Goal: Task Accomplishment & Management: Manage account settings

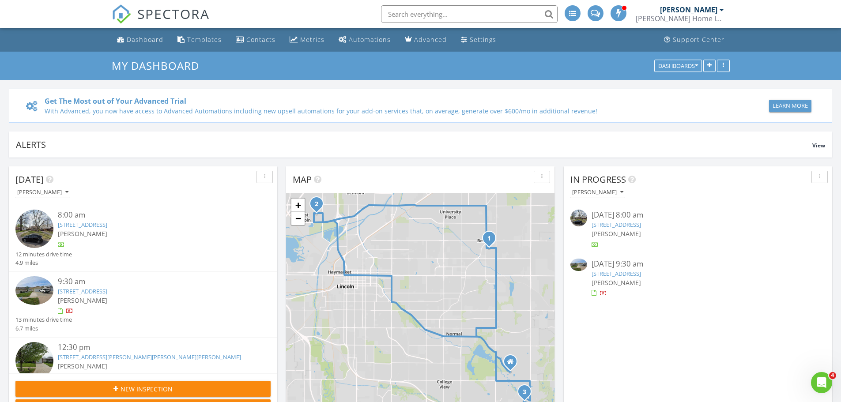
click at [107, 292] on link "235 W Belmont Ave, Lincoln, NE 68521" at bounding box center [82, 292] width 49 height 8
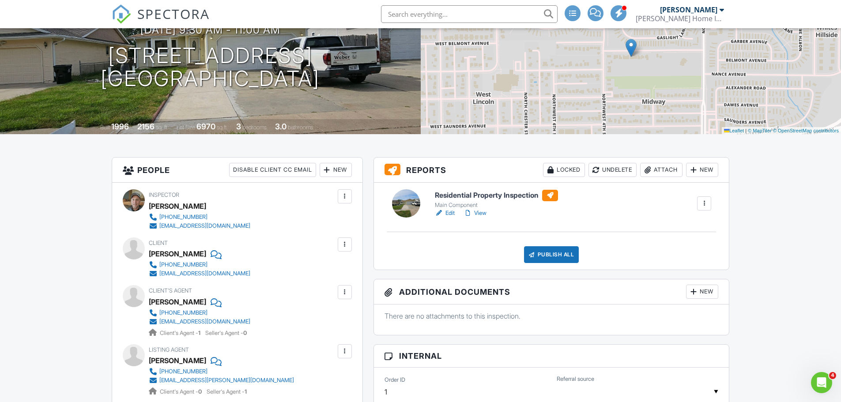
scroll to position [112, 0]
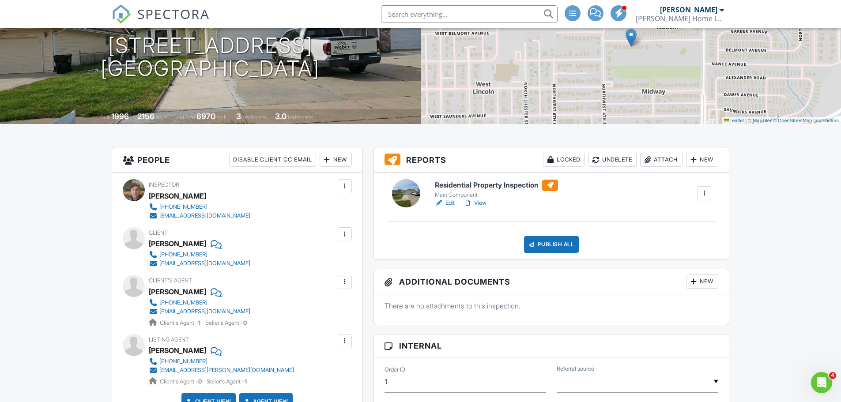
click at [478, 202] on link "View" at bounding box center [475, 203] width 23 height 9
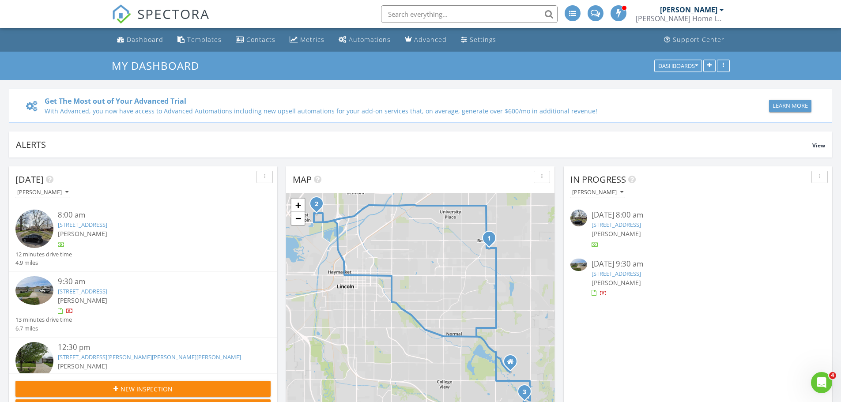
click at [100, 290] on link "235 W Belmont Ave, Lincoln, NE 68521" at bounding box center [82, 292] width 49 height 8
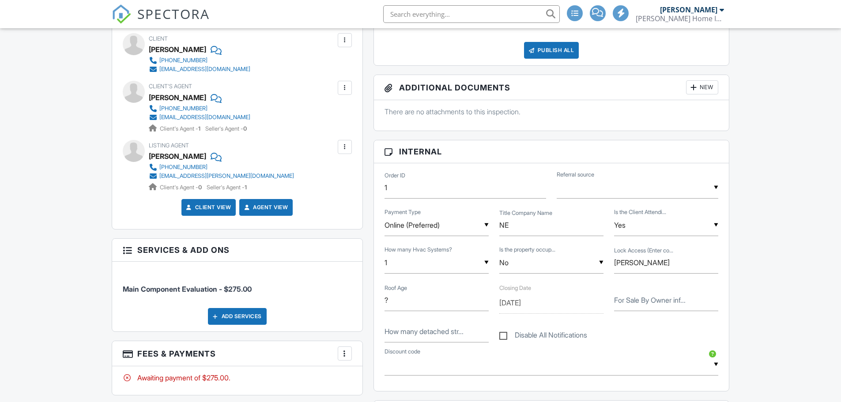
scroll to position [310, 0]
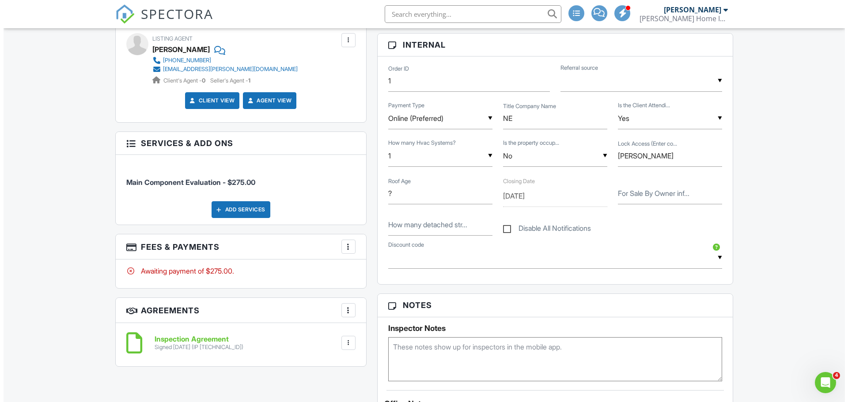
scroll to position [0, 0]
click at [229, 208] on div "Add Services" at bounding box center [237, 209] width 59 height 17
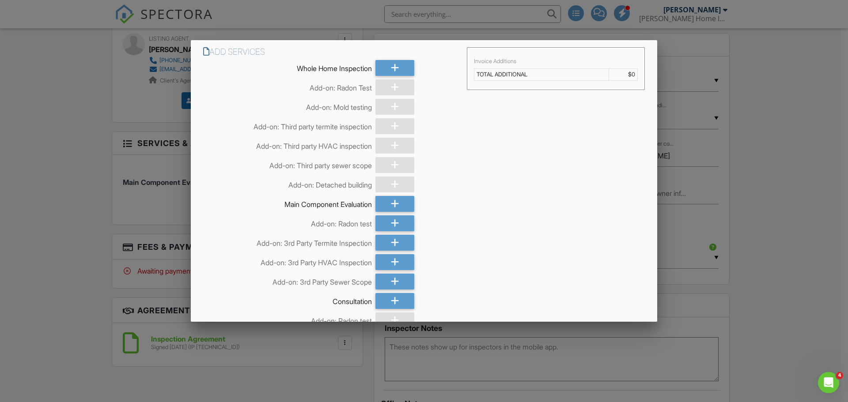
click at [499, 76] on td "TOTAL ADDITIONAL" at bounding box center [541, 75] width 134 height 12
click at [625, 72] on td "$0" at bounding box center [623, 75] width 29 height 12
click at [628, 76] on td "$0" at bounding box center [623, 75] width 29 height 12
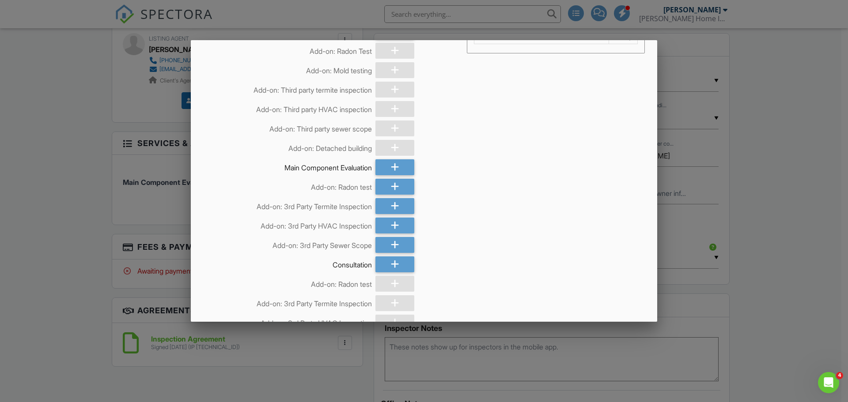
scroll to position [1, 0]
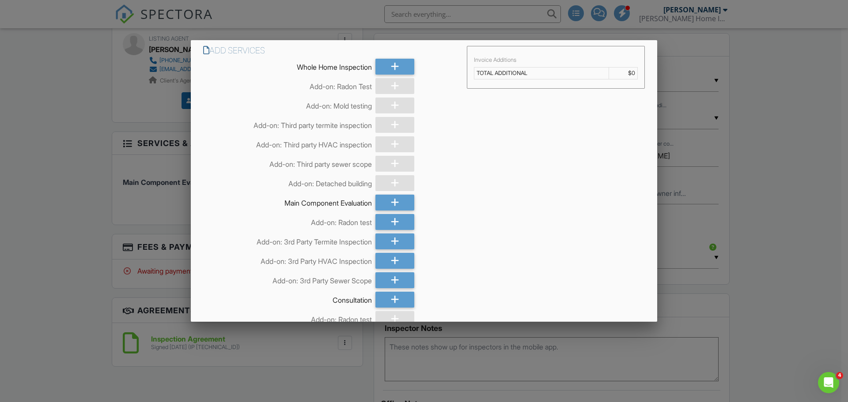
click at [773, 72] on div at bounding box center [424, 207] width 848 height 503
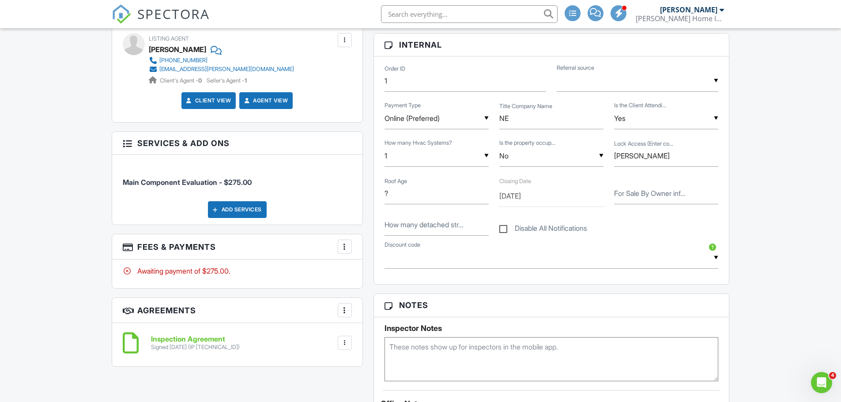
click at [339, 248] on div "More" at bounding box center [345, 247] width 14 height 14
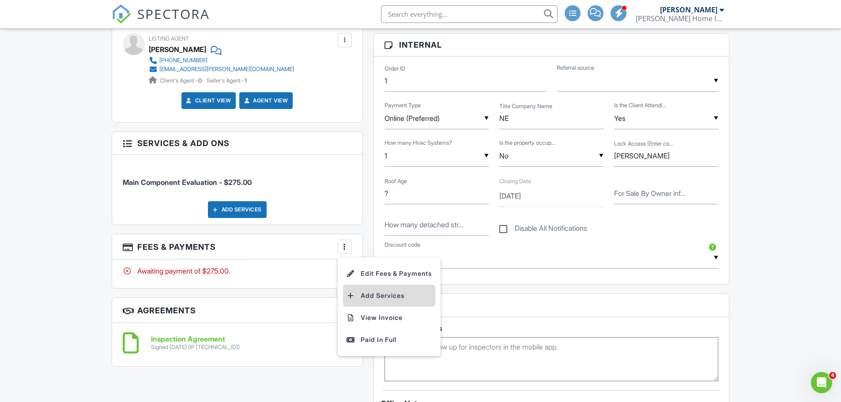
click at [371, 291] on li "Add Services" at bounding box center [389, 296] width 92 height 22
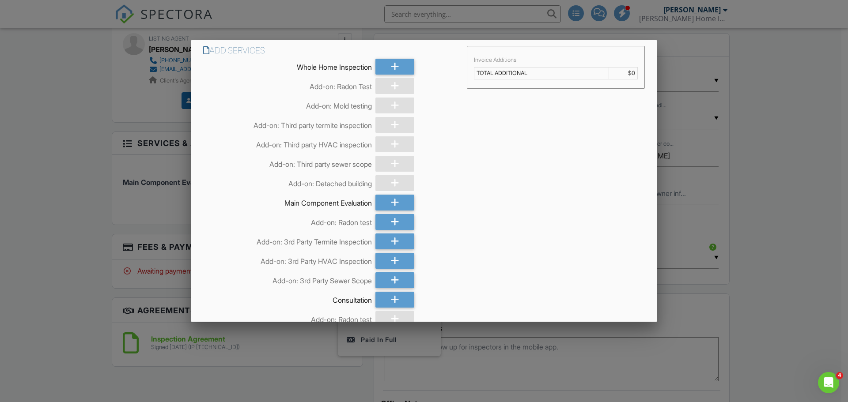
click at [774, 98] on div at bounding box center [424, 207] width 848 height 503
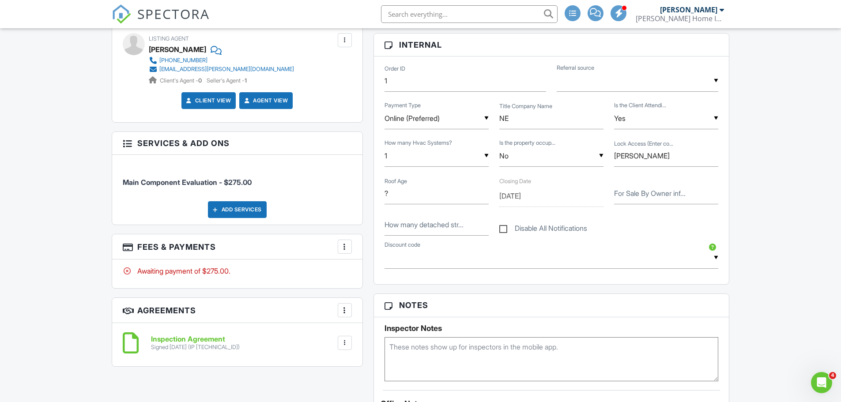
click at [346, 246] on div at bounding box center [345, 246] width 9 height 9
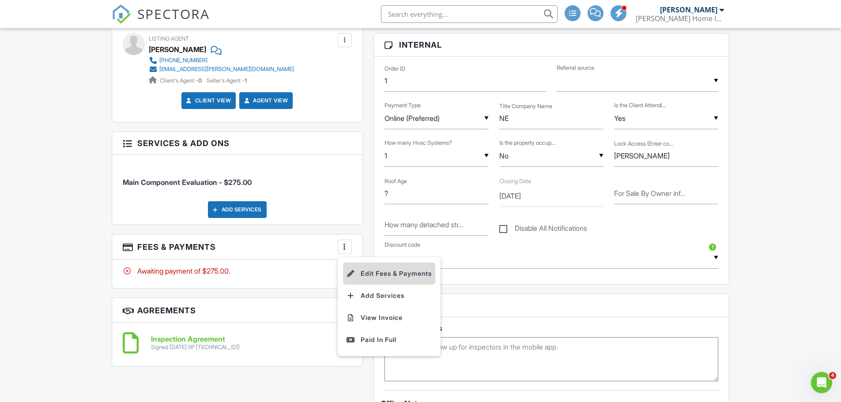
click at [384, 276] on li "Edit Fees & Payments" at bounding box center [389, 274] width 92 height 22
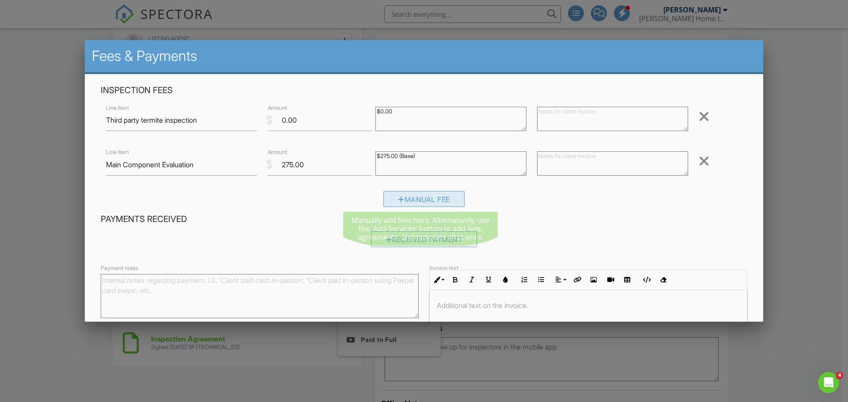
click at [416, 198] on div "Manual Fee" at bounding box center [423, 199] width 81 height 16
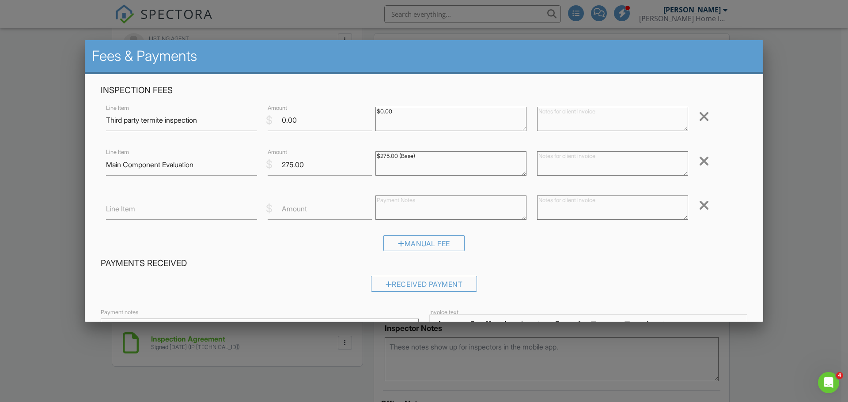
click at [116, 210] on label "Line Item" at bounding box center [120, 209] width 29 height 10
click at [116, 210] on input "Line Item" at bounding box center [181, 209] width 151 height 22
click at [106, 211] on input "HVAC Inspection" at bounding box center [181, 209] width 151 height 22
type input "3rd Party HVAC Inspection"
click at [295, 213] on label "Amount" at bounding box center [294, 209] width 25 height 10
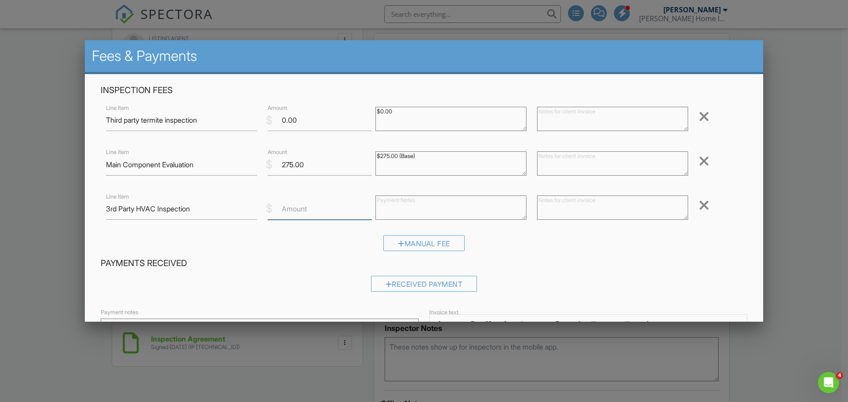
click at [295, 213] on input "Amount" at bounding box center [320, 209] width 104 height 22
type input "130"
click at [701, 245] on div "Manual Fee" at bounding box center [424, 246] width 647 height 23
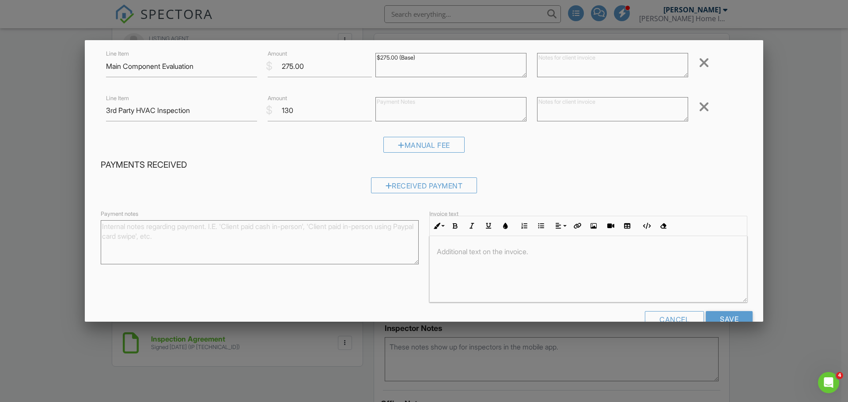
scroll to position [121, 0]
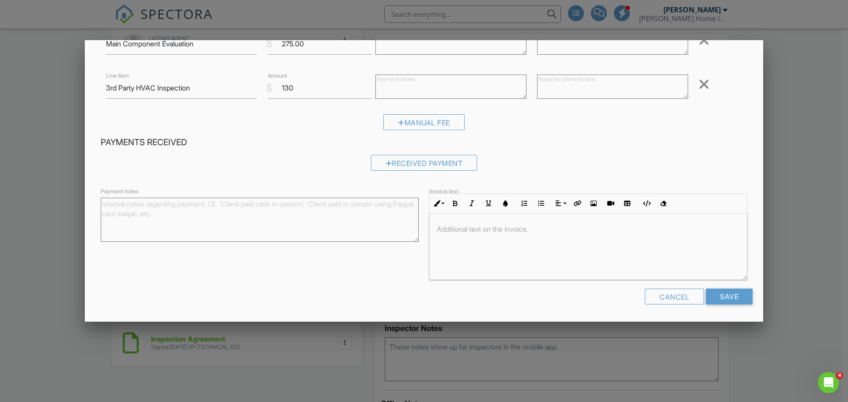
click at [188, 206] on textarea "Payment notes" at bounding box center [260, 220] width 318 height 44
type textarea "T"
click at [450, 227] on p at bounding box center [588, 229] width 303 height 10
click at [715, 294] on input "Save" at bounding box center [729, 297] width 47 height 16
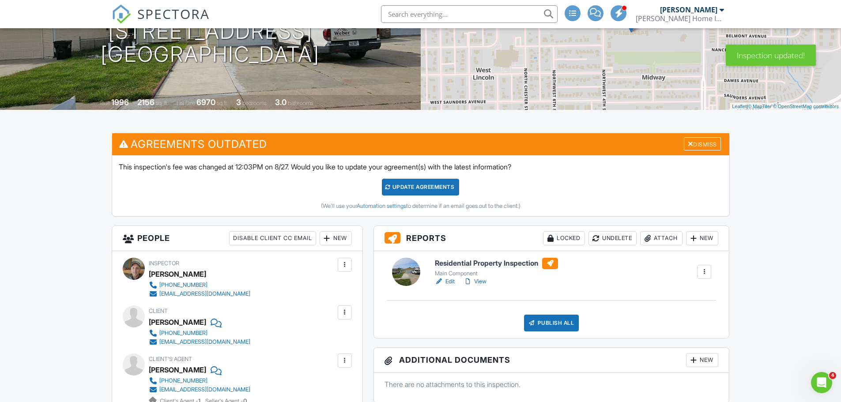
scroll to position [129, 0]
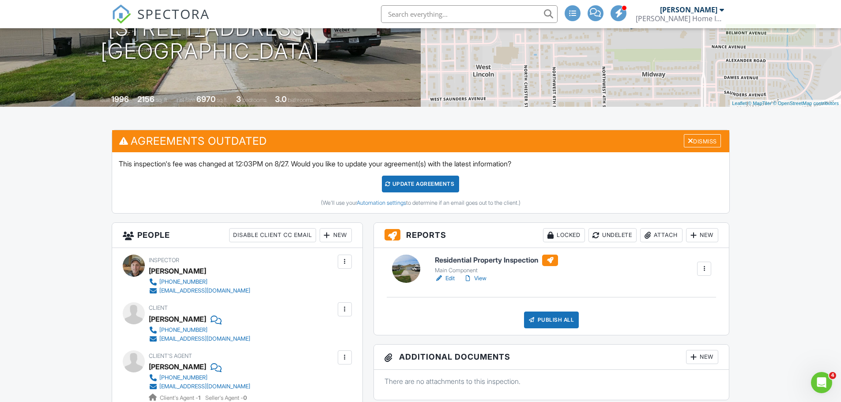
click at [423, 182] on div "Update Agreements" at bounding box center [420, 184] width 77 height 17
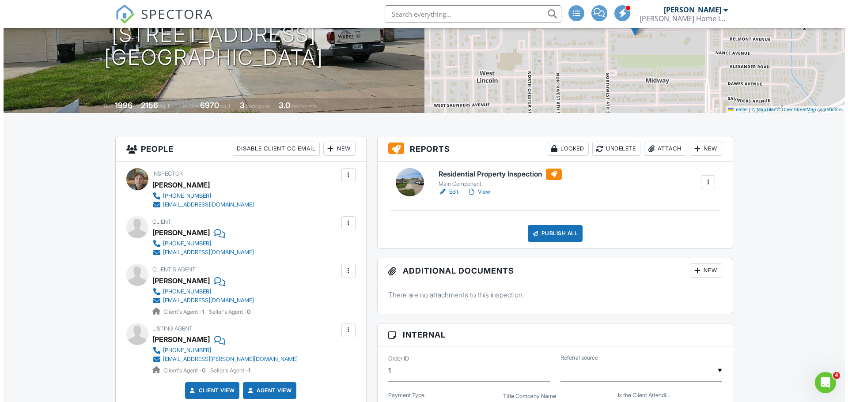
scroll to position [124, 0]
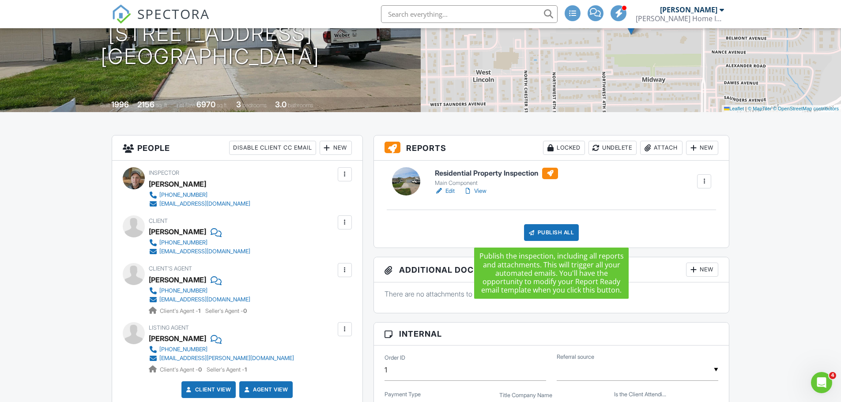
click at [551, 232] on div "Publish All" at bounding box center [551, 232] width 55 height 17
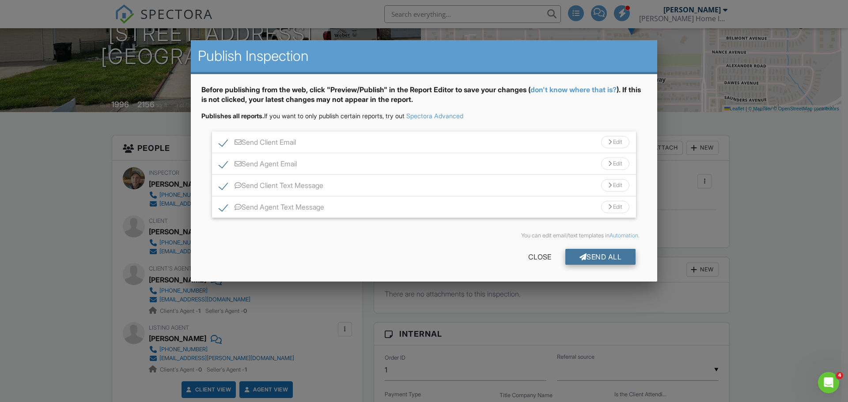
click at [599, 257] on div "Send All" at bounding box center [600, 257] width 71 height 16
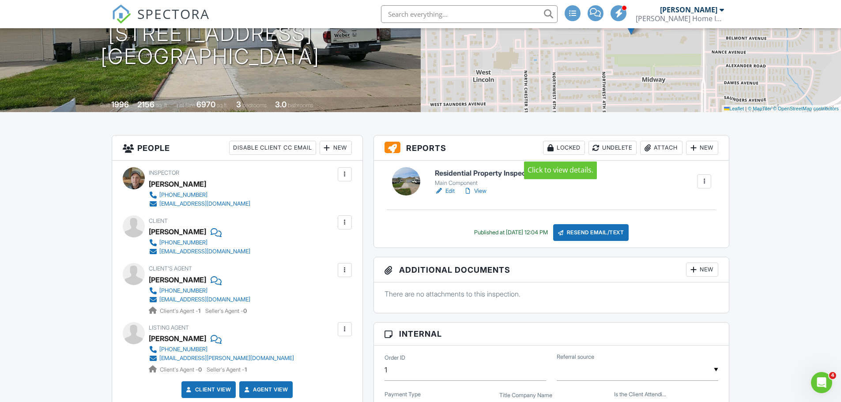
click at [568, 149] on div "Locked" at bounding box center [564, 148] width 42 height 14
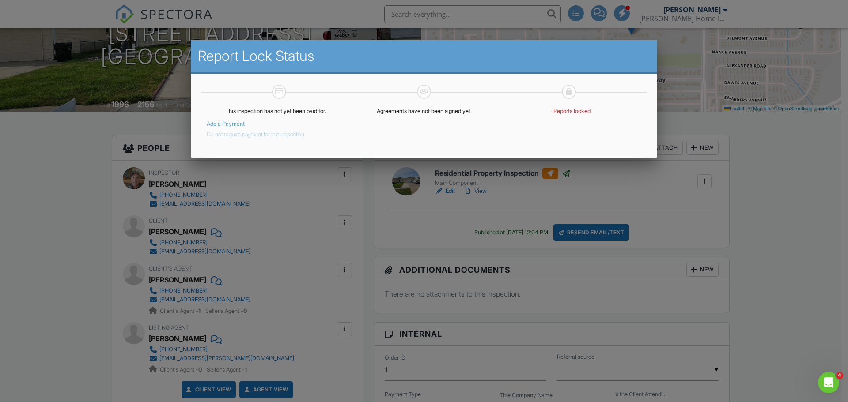
click at [252, 135] on button "Do not require payment for this inspection." at bounding box center [256, 133] width 99 height 11
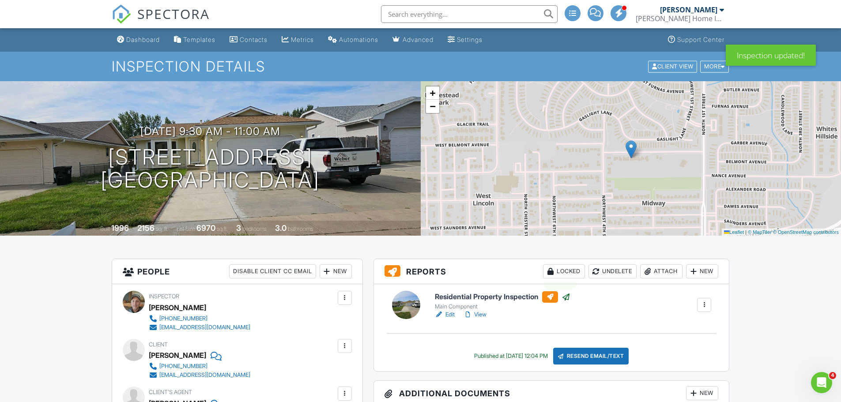
click at [575, 276] on div "Locked" at bounding box center [564, 272] width 42 height 14
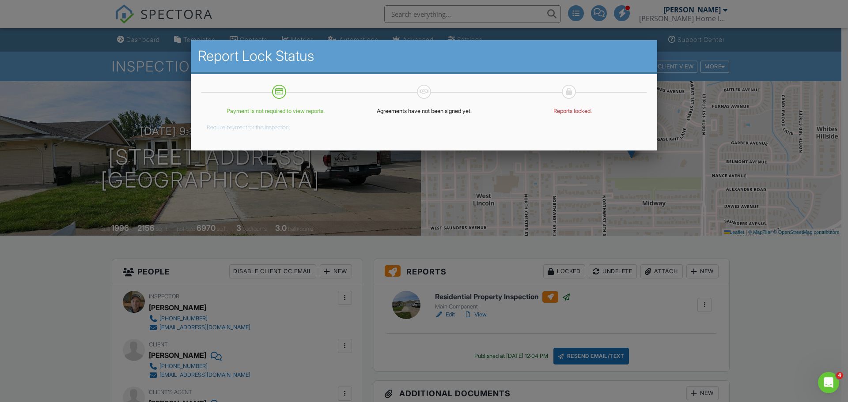
click at [604, 250] on div at bounding box center [424, 207] width 848 height 503
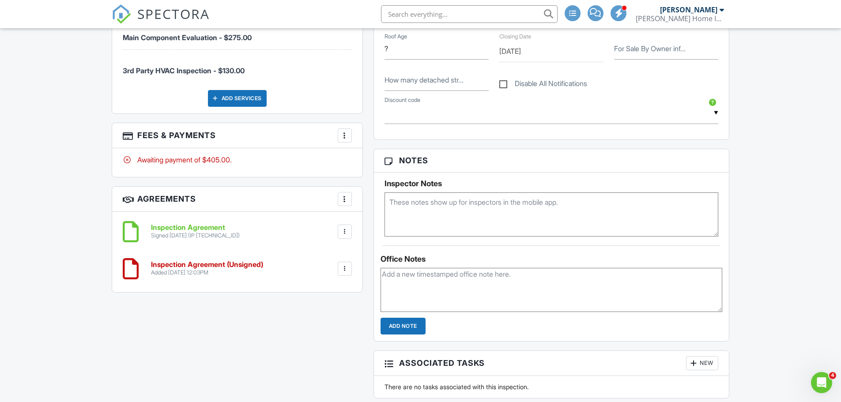
scroll to position [545, 0]
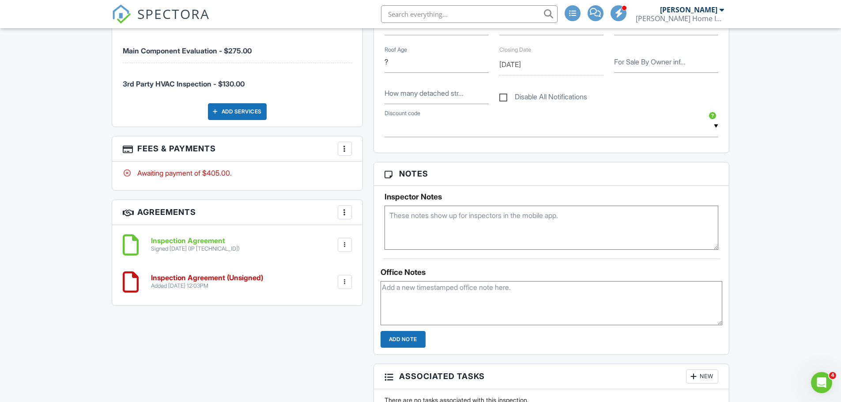
click at [346, 151] on div at bounding box center [345, 148] width 9 height 9
click at [382, 221] on li "View Invoice" at bounding box center [389, 220] width 92 height 22
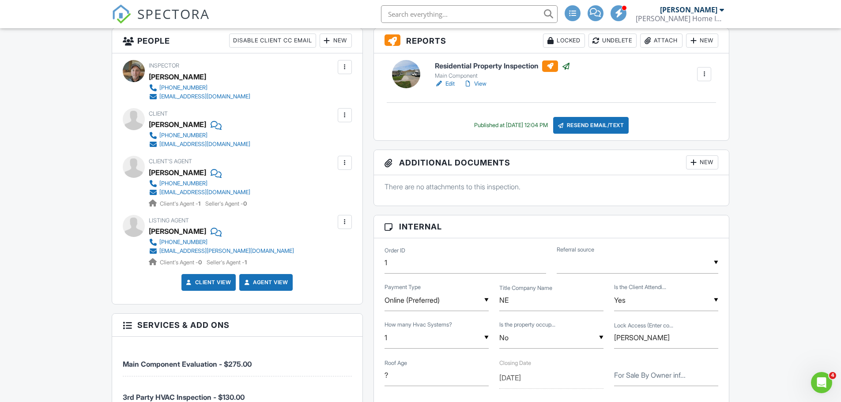
scroll to position [0, 0]
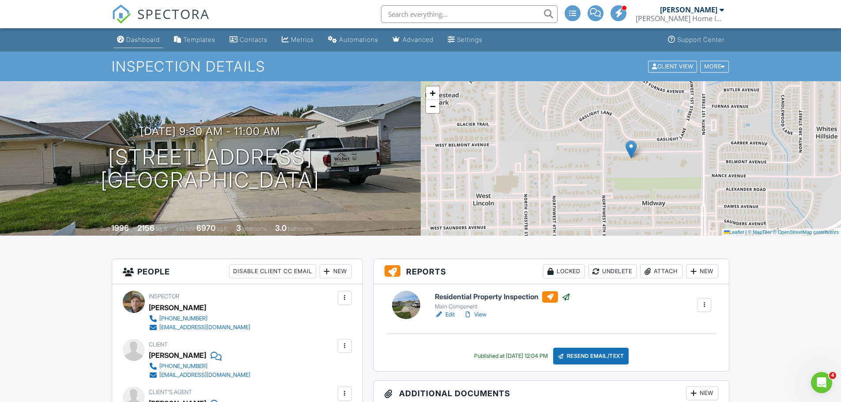
click at [136, 37] on div "Dashboard" at bounding box center [143, 40] width 34 height 8
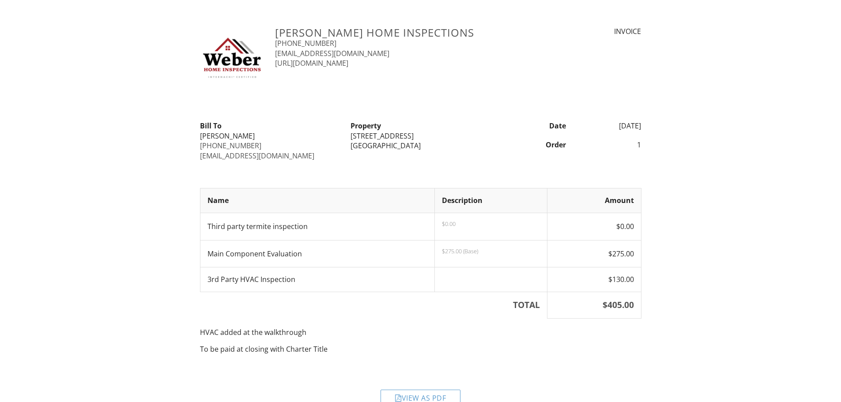
scroll to position [20, 0]
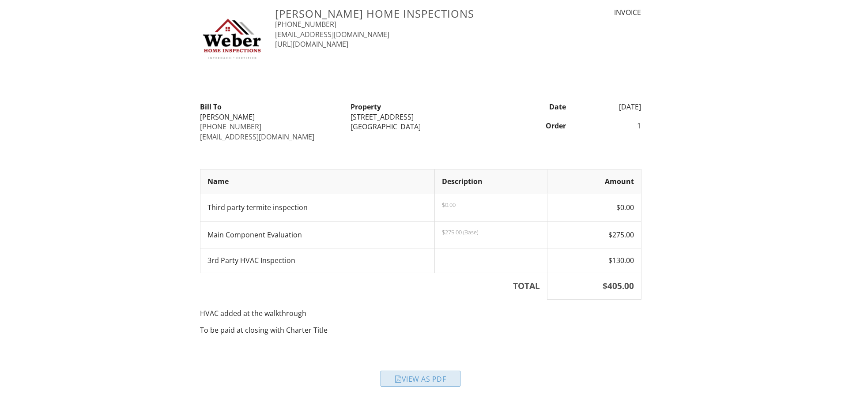
click at [447, 382] on div "View as PDF" at bounding box center [421, 379] width 80 height 16
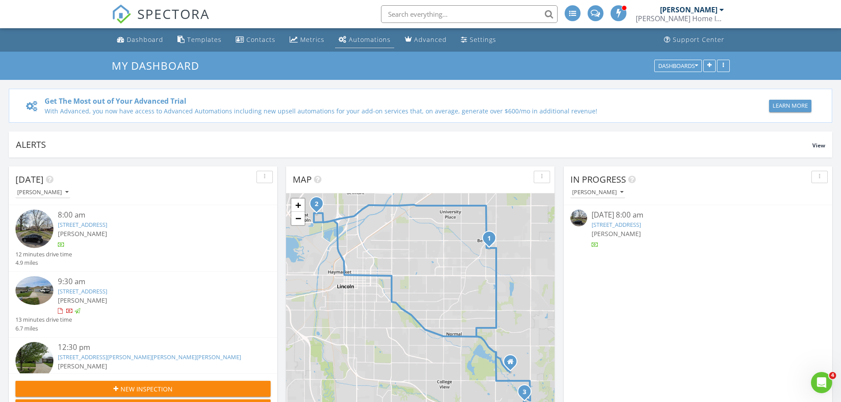
click at [368, 41] on div "Automations" at bounding box center [370, 39] width 42 height 8
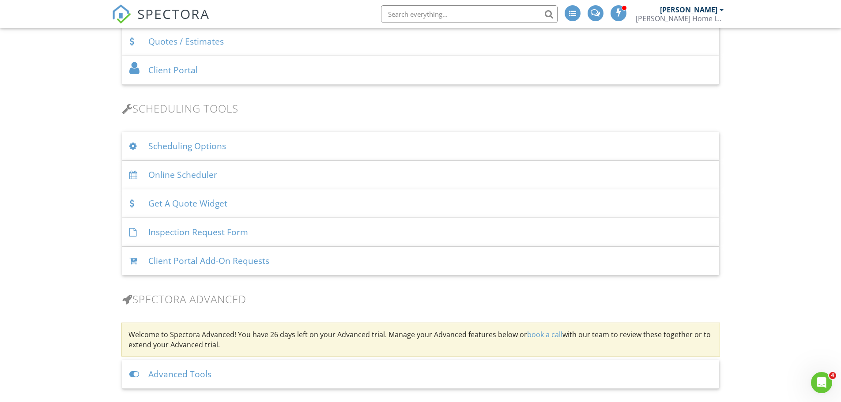
scroll to position [518, 0]
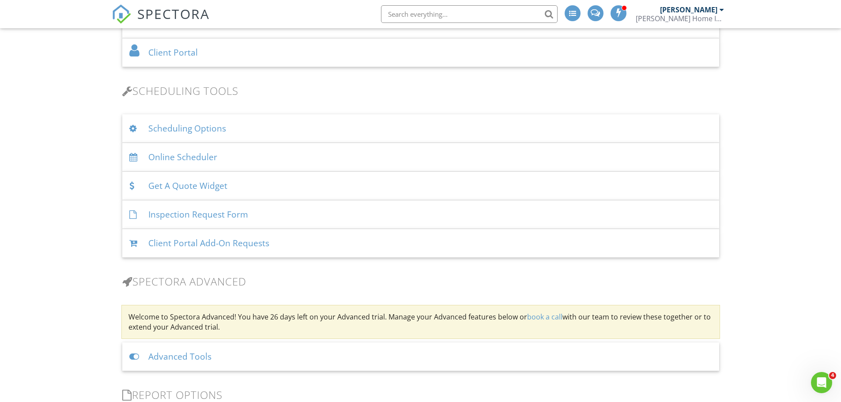
click at [189, 129] on div "Scheduling Options" at bounding box center [420, 128] width 597 height 29
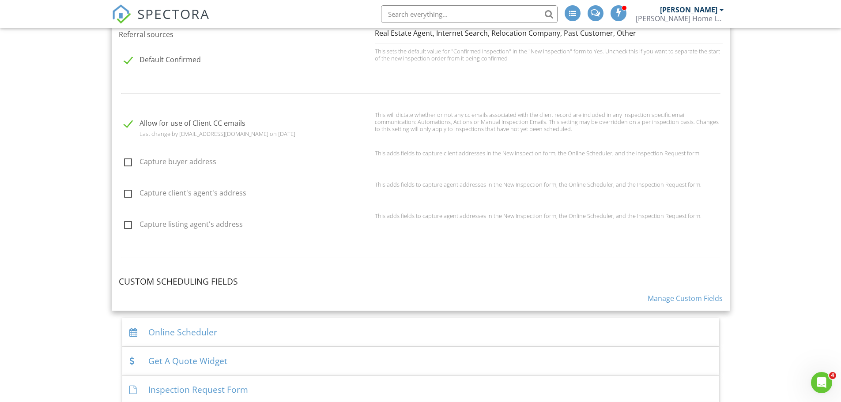
scroll to position [759, 0]
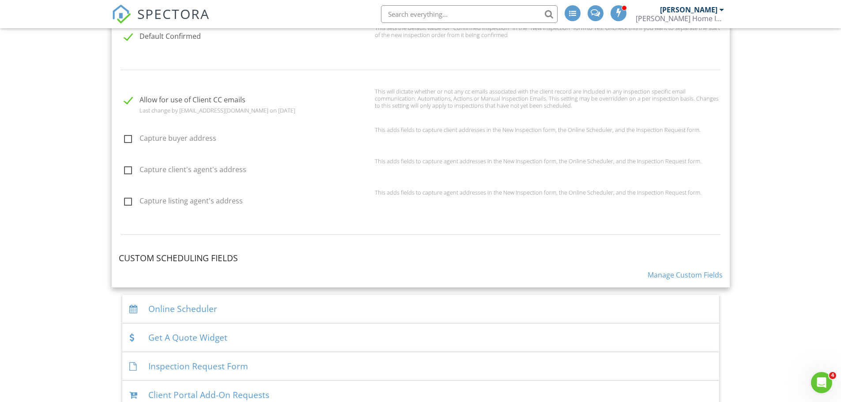
click at [715, 276] on link "Manage Custom Fields" at bounding box center [685, 275] width 75 height 10
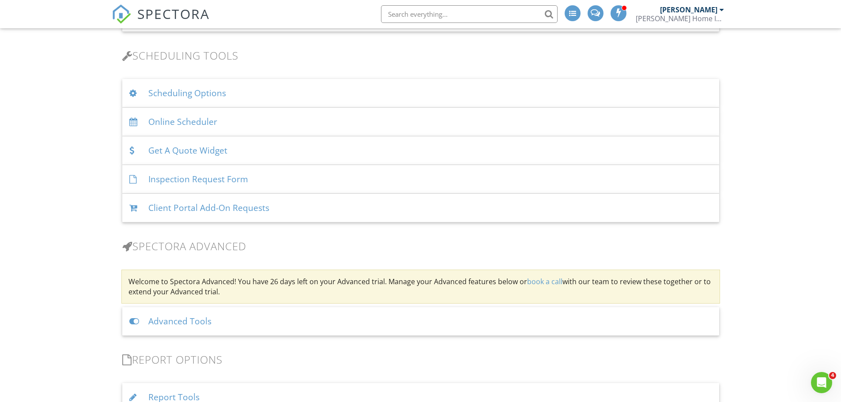
scroll to position [564, 0]
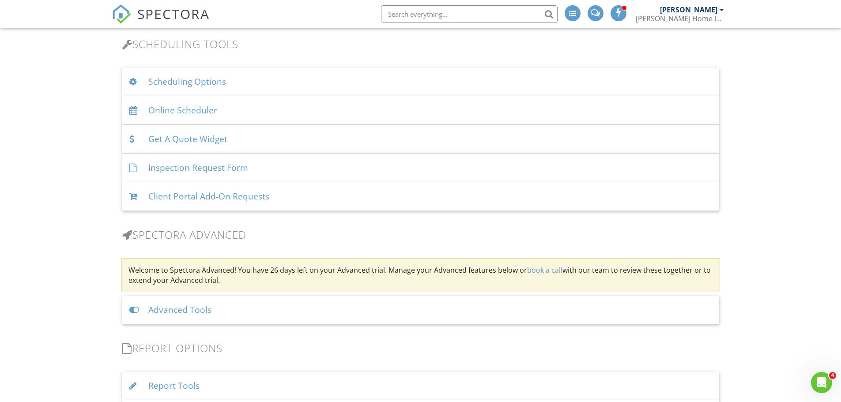
click at [182, 104] on div "Online Scheduler" at bounding box center [420, 110] width 597 height 29
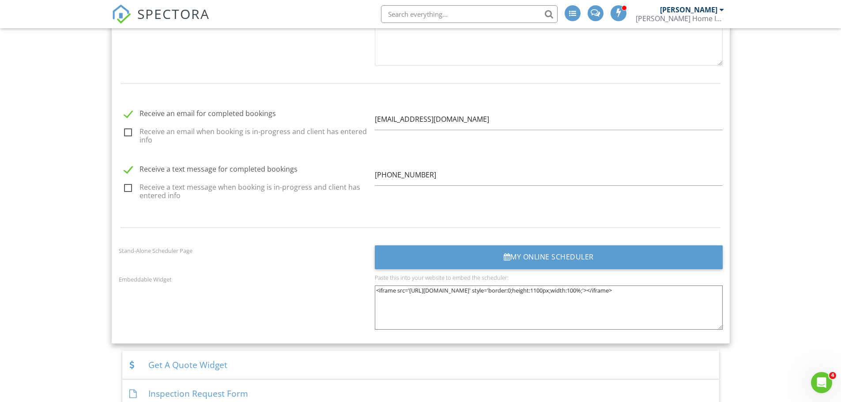
scroll to position [1057, 0]
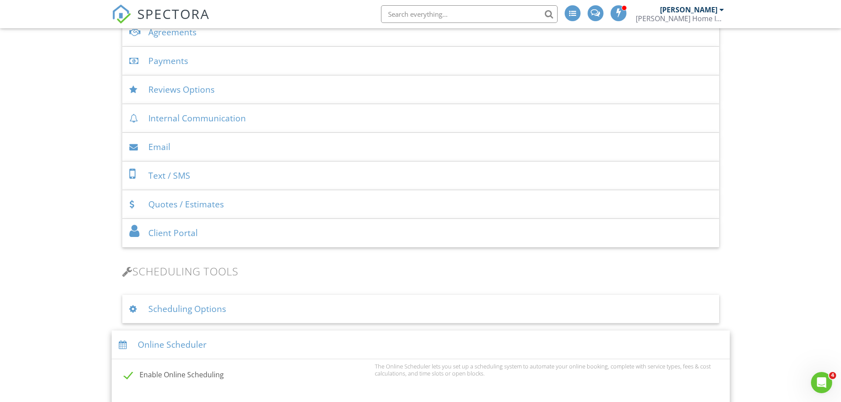
click at [159, 311] on div "Scheduling Options" at bounding box center [420, 309] width 597 height 29
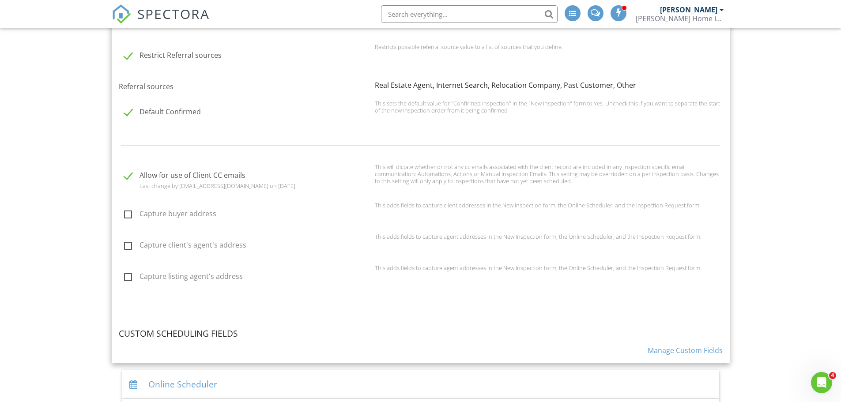
scroll to position [688, 0]
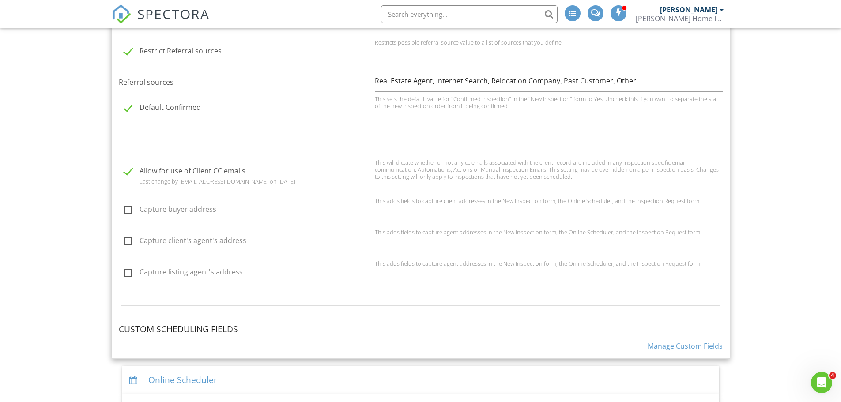
click at [675, 348] on link "Manage Custom Fields" at bounding box center [685, 346] width 75 height 10
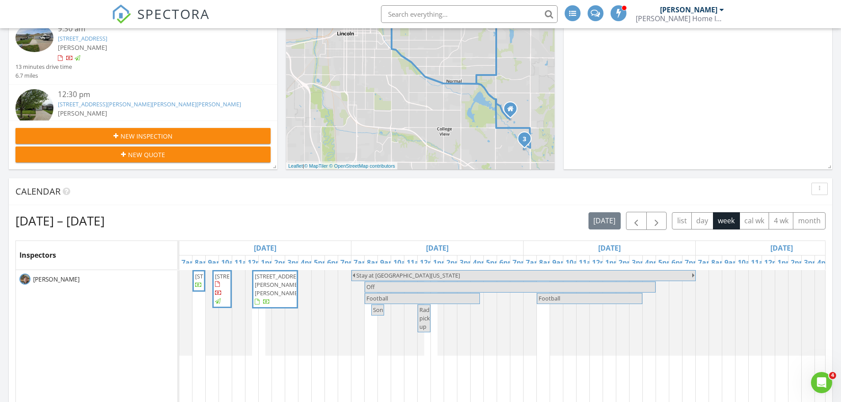
scroll to position [312, 0]
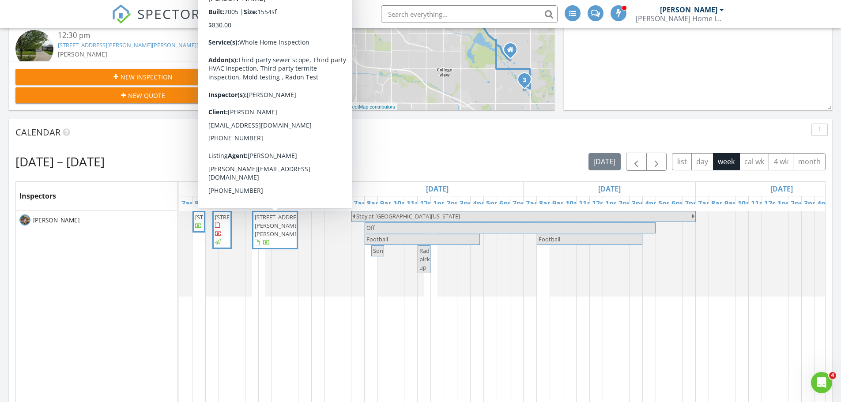
click at [276, 223] on span "5200 Betty Lou Blvd, Lincoln 68516" at bounding box center [279, 225] width 49 height 25
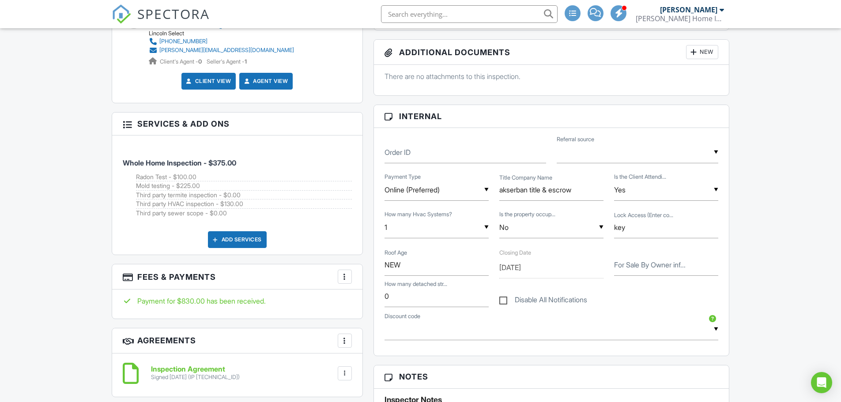
drag, startPoint x: 848, startPoint y: 76, endPoint x: 848, endPoint y: 169, distance: 93.6
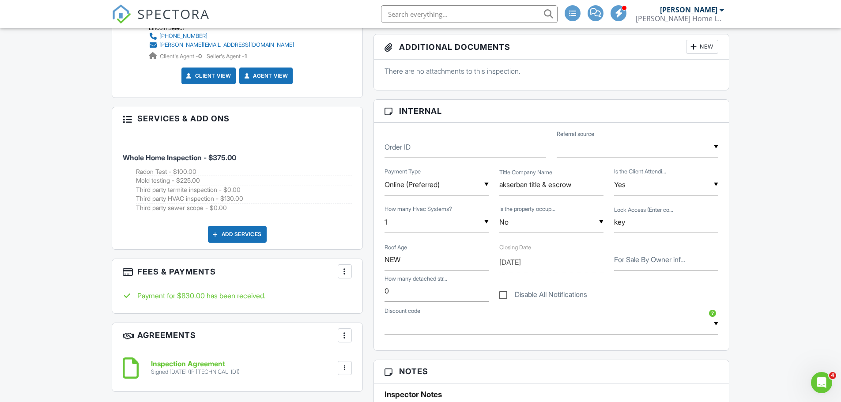
click at [259, 235] on div "Add Services" at bounding box center [237, 234] width 59 height 17
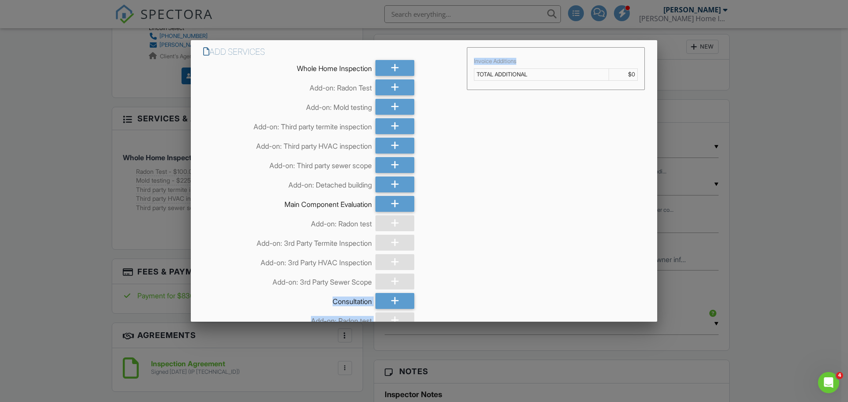
drag, startPoint x: 378, startPoint y: 275, endPoint x: 682, endPoint y: 187, distance: 316.7
click at [682, 187] on body "SPECTORA [PERSON_NAME] Home Inspections Role: Inspector Change Role Dashboard N…" at bounding box center [420, 410] width 841 height 1592
click at [618, 208] on div "Add Services Whole Home Inspection Add-on: Radon Test Add-on: Mold testing Add-…" at bounding box center [424, 217] width 466 height 354
click at [79, 139] on div at bounding box center [424, 207] width 848 height 503
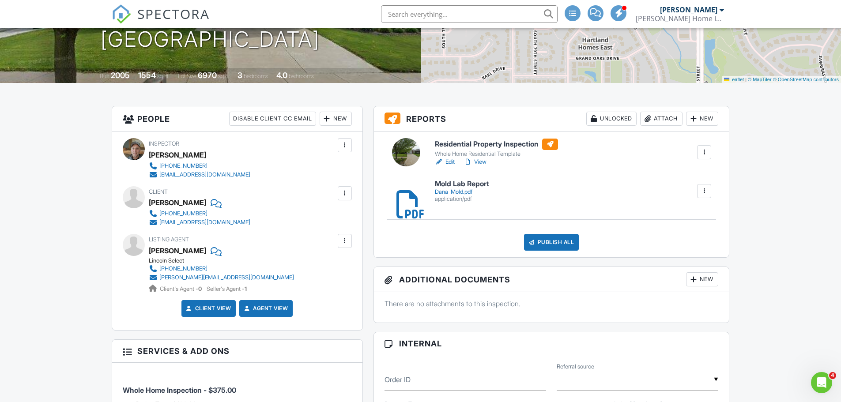
scroll to position [156, 0]
